Goal: Task Accomplishment & Management: Manage account settings

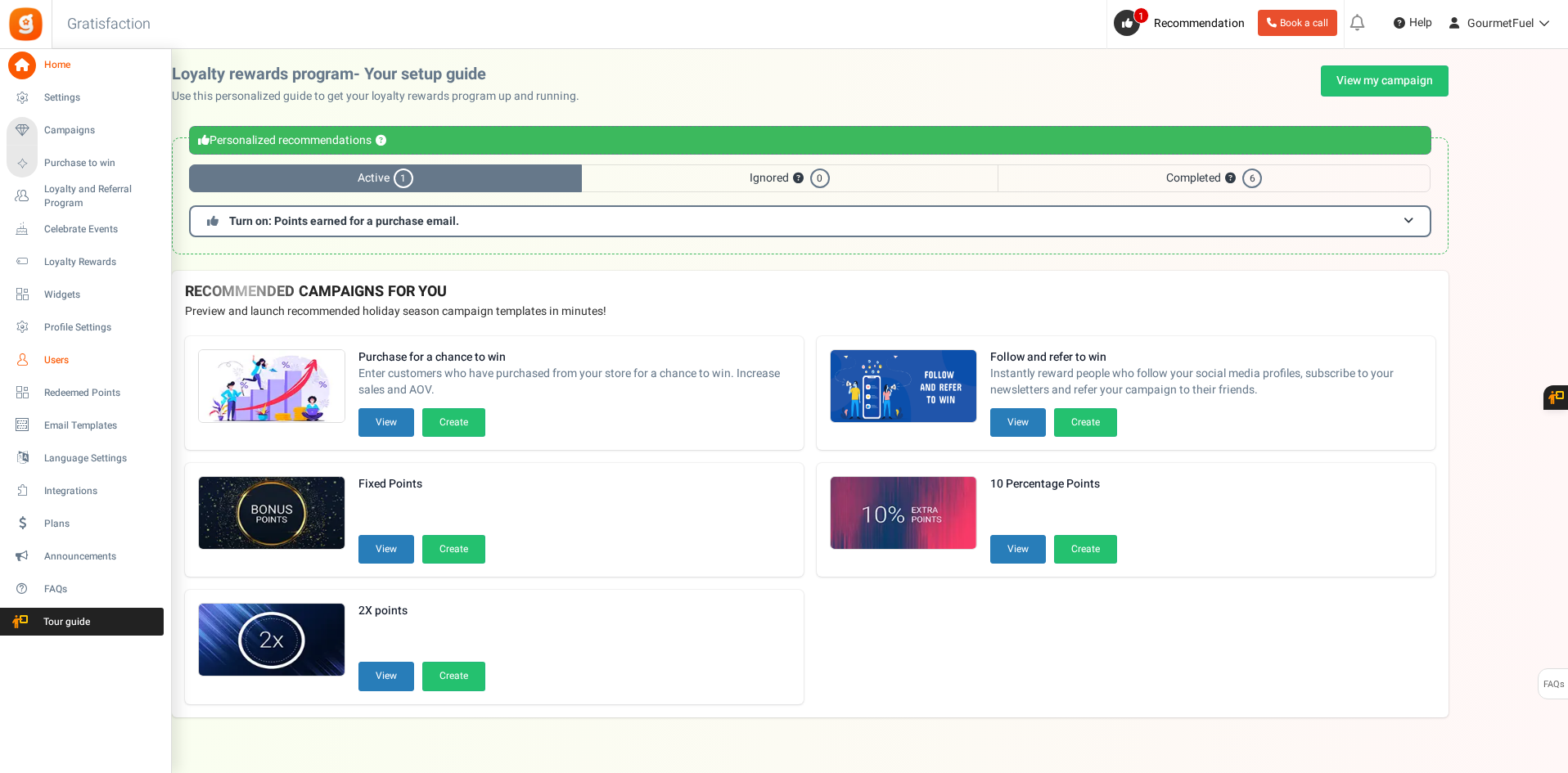
click at [45, 354] on span "Users" at bounding box center [102, 360] width 115 height 14
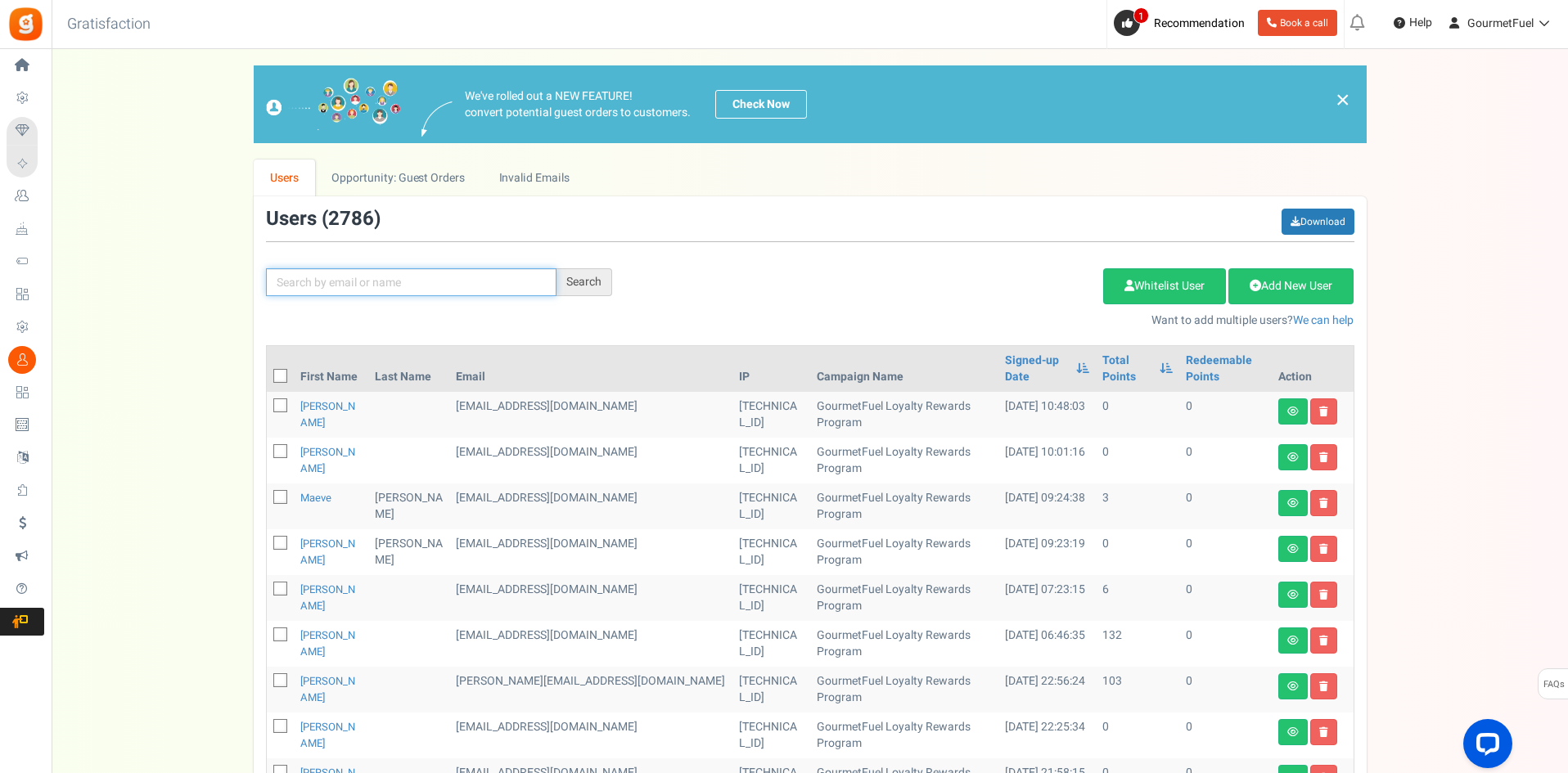
click at [328, 281] on input "text" at bounding box center [411, 282] width 291 height 28
type input "[PERSON_NAME]"
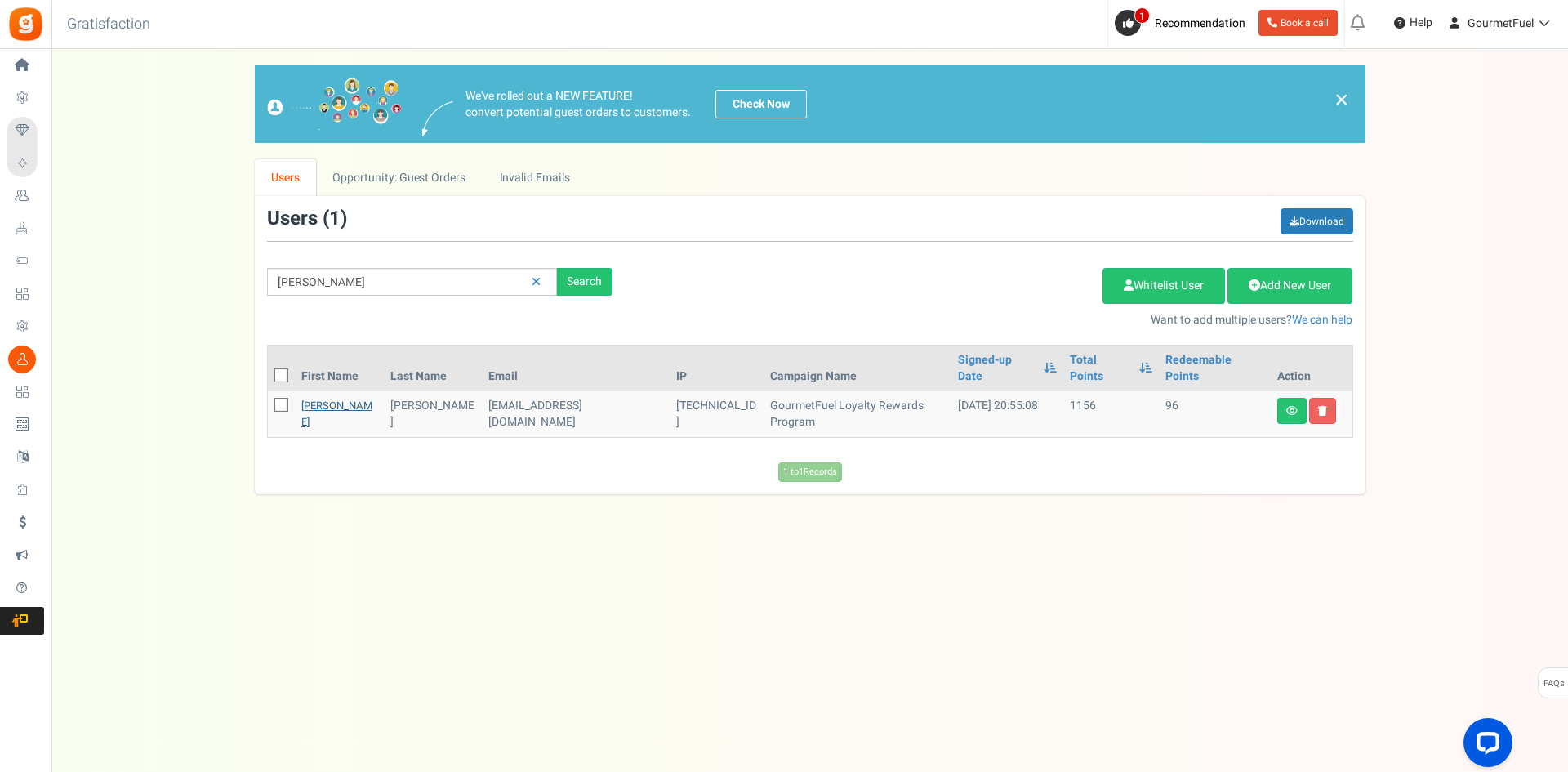
click at [314, 398] on link "[PERSON_NAME]" at bounding box center [337, 414] width 71 height 32
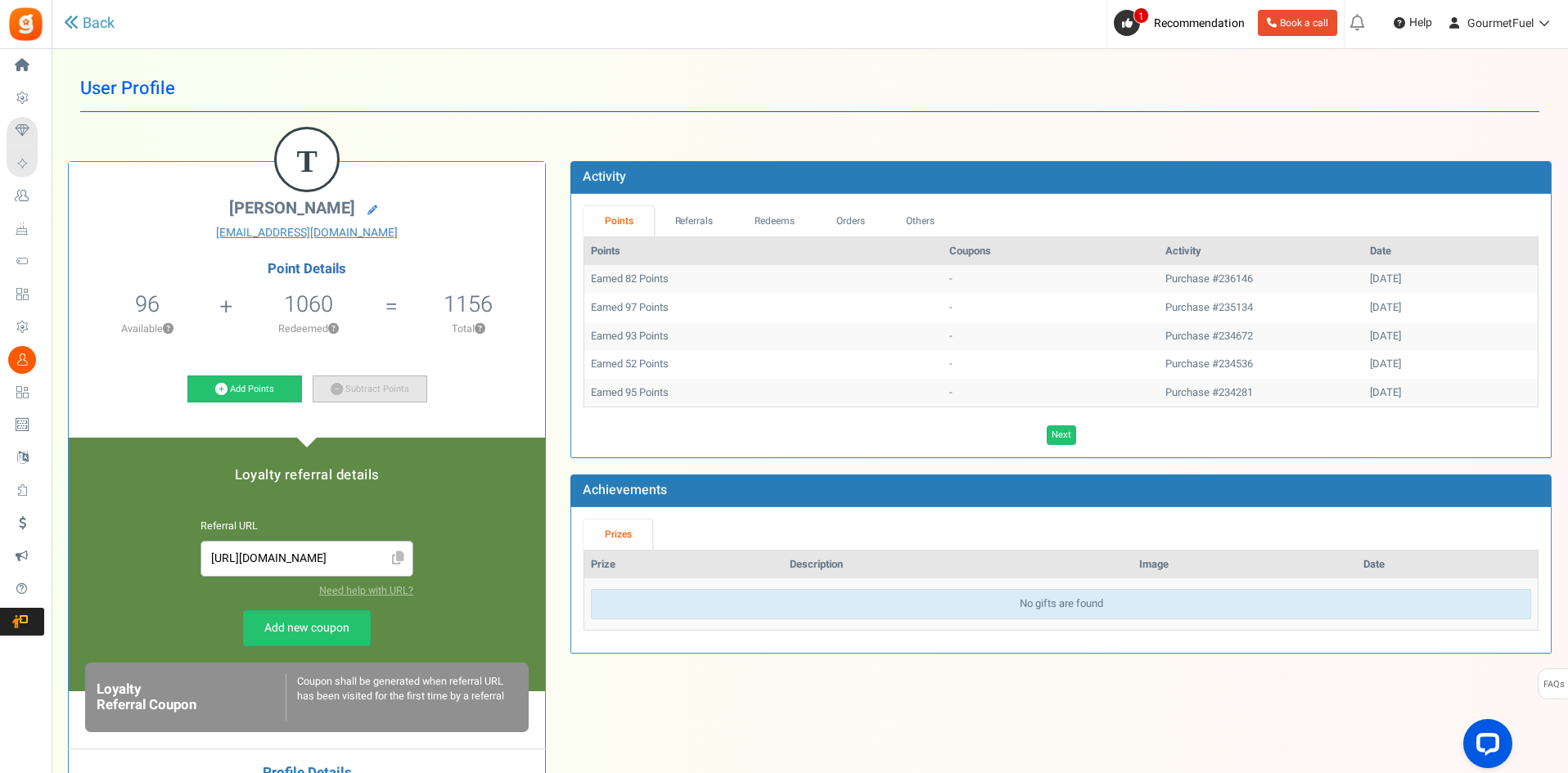
click at [339, 393] on icon at bounding box center [336, 389] width 12 height 12
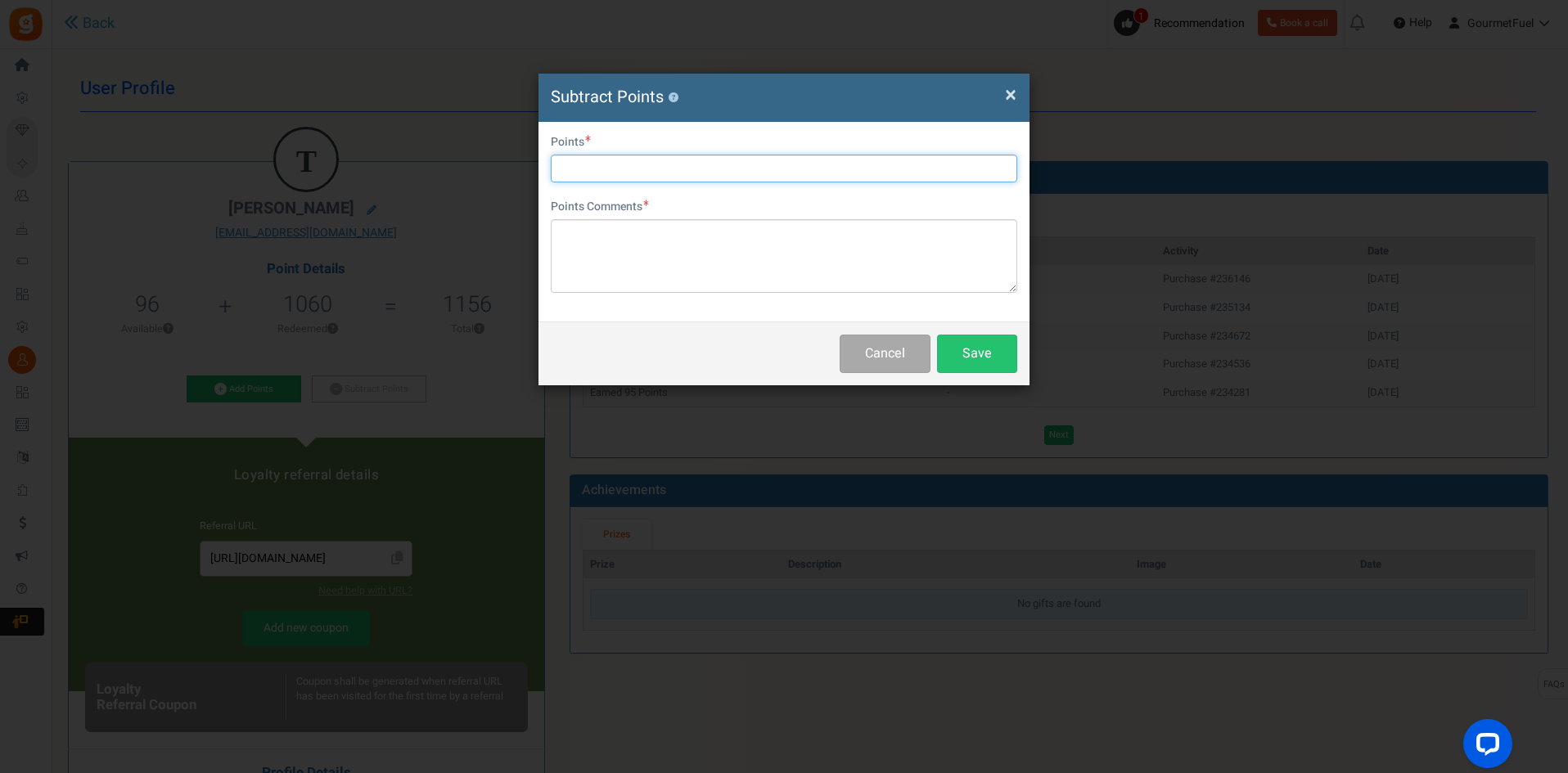
click at [620, 176] on input "text" at bounding box center [784, 168] width 467 height 28
type input "96"
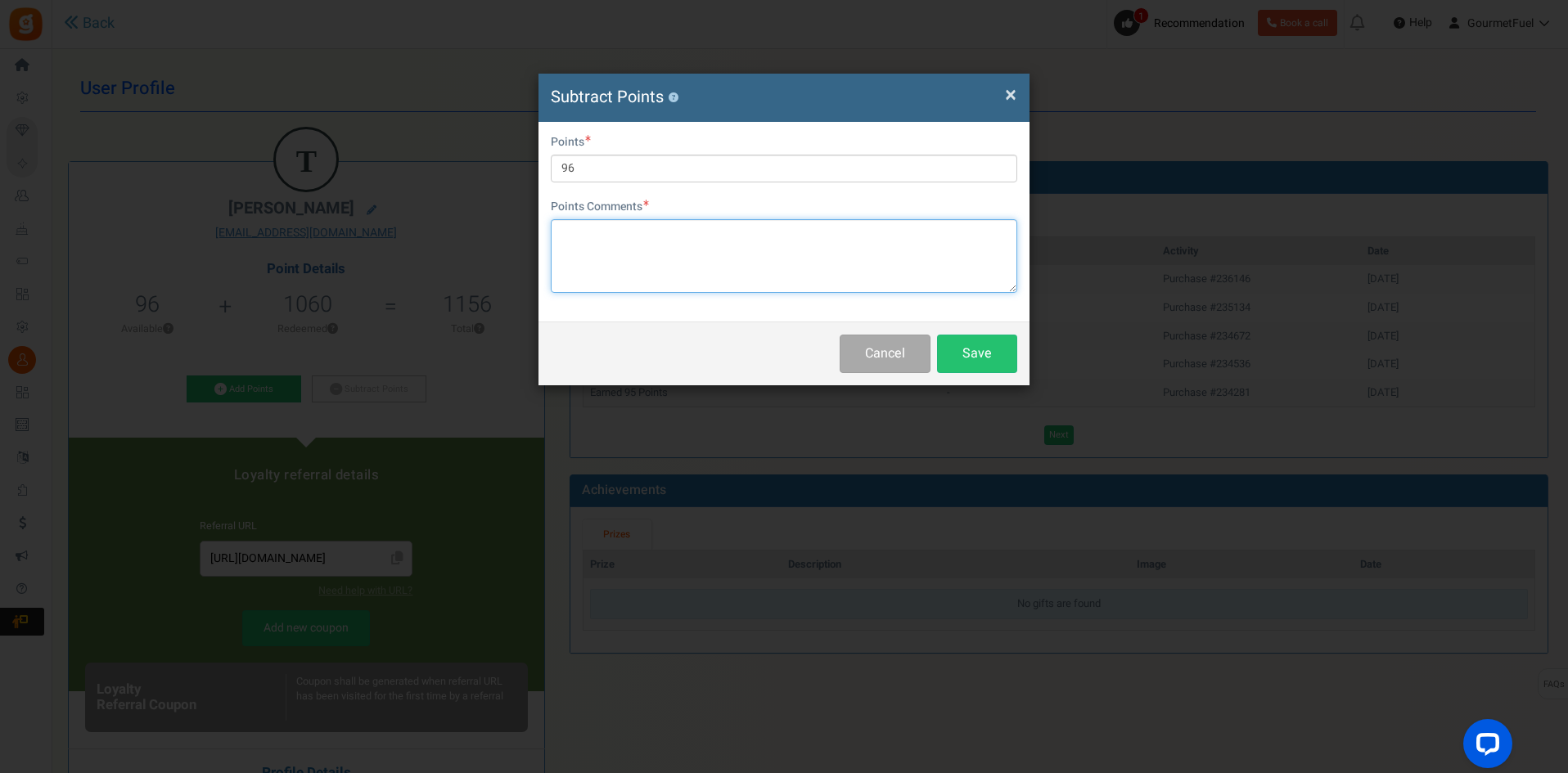
click at [660, 259] on textarea at bounding box center [784, 256] width 467 height 74
paste textarea "GRPAY57kvwjvK"
type textarea "GRPAY57kvwjvK"
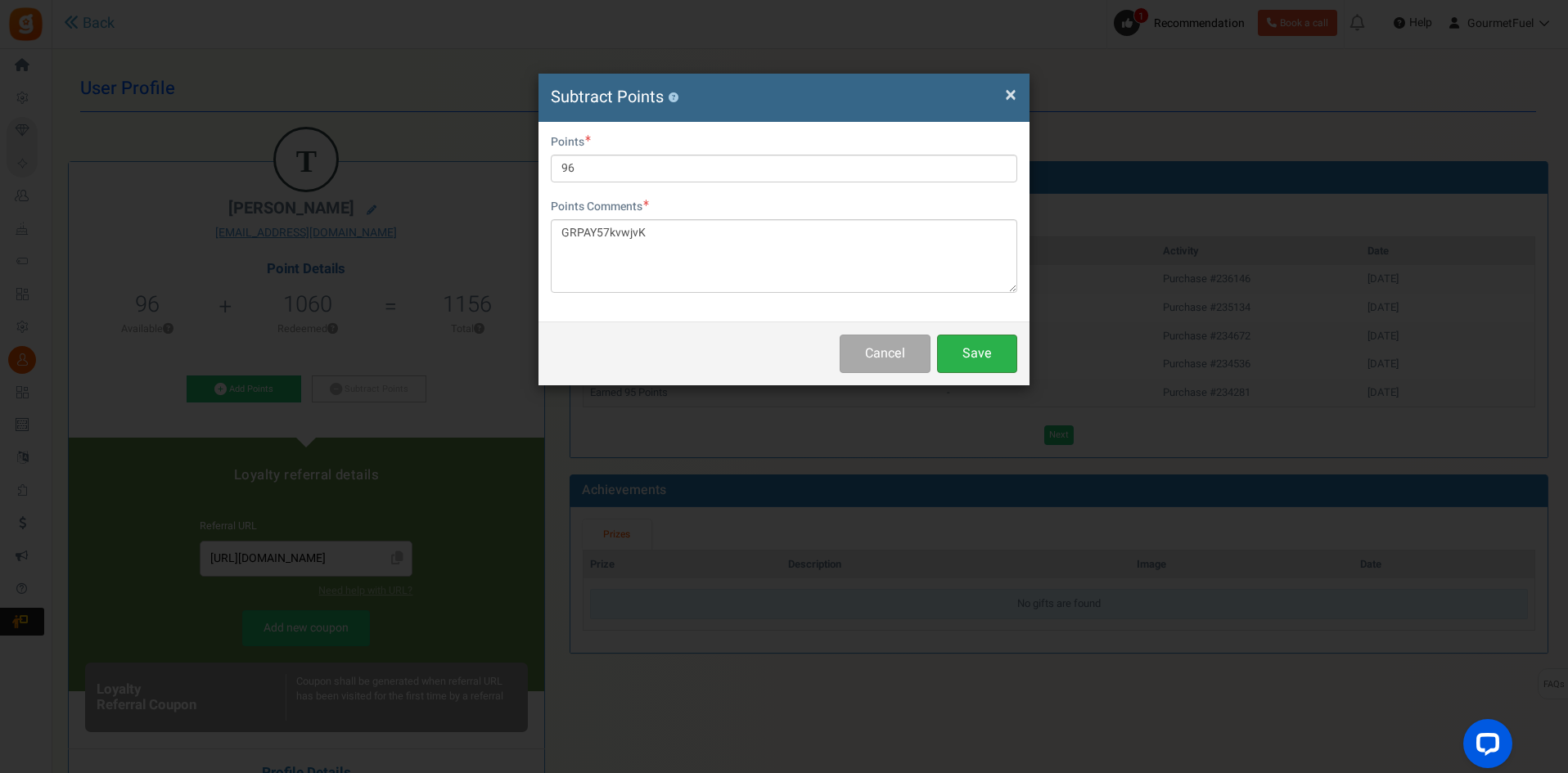
click at [983, 350] on button "Save" at bounding box center [976, 353] width 80 height 39
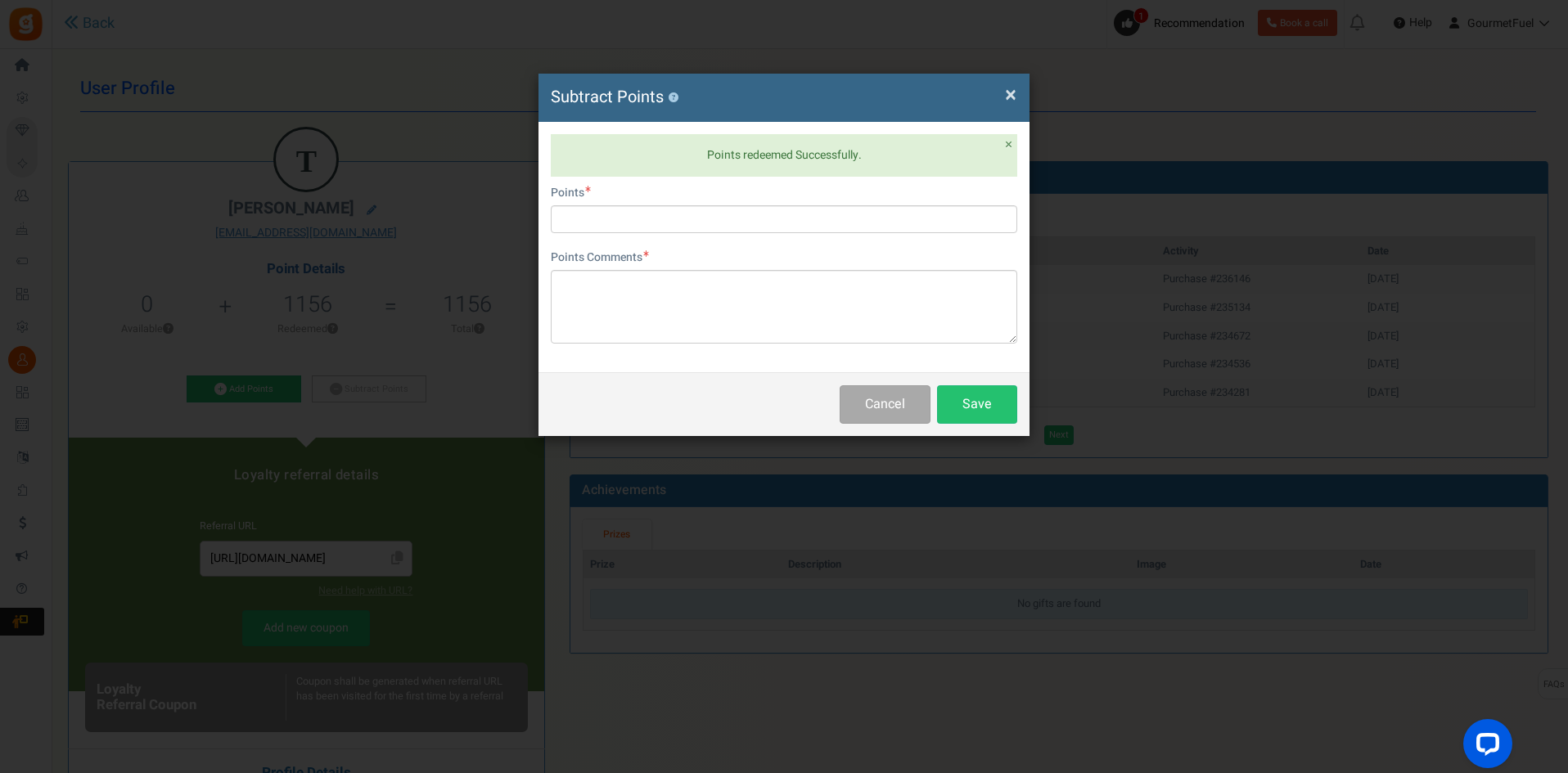
click at [1011, 89] on span "×" at bounding box center [1011, 95] width 12 height 31
